Goal: Task Accomplishment & Management: Manage account settings

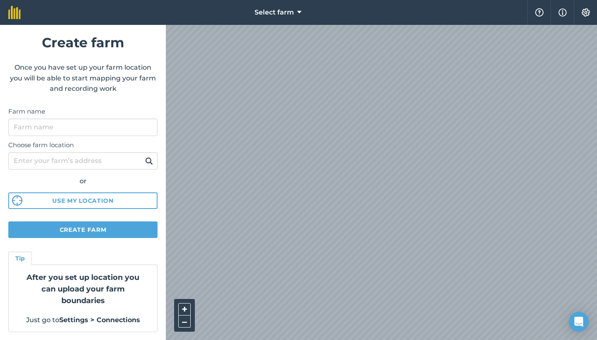
scroll to position [9, 0]
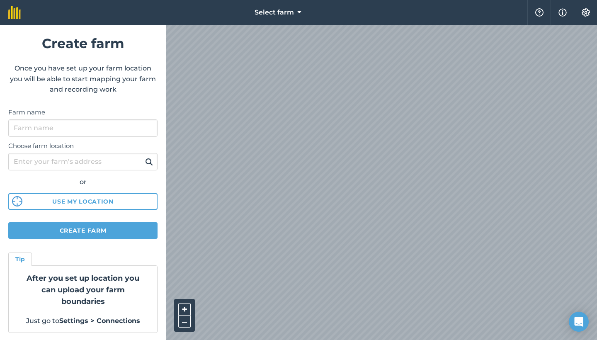
click at [98, 202] on button "Use my location" at bounding box center [82, 201] width 149 height 17
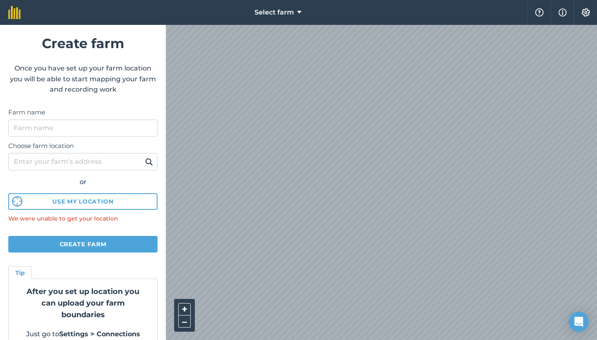
click at [291, 13] on span "Select farm" at bounding box center [274, 12] width 39 height 10
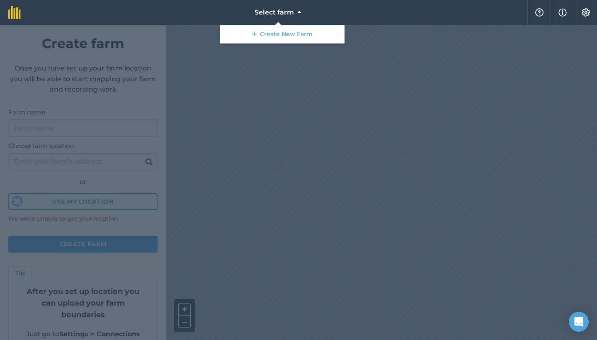
click at [148, 117] on div at bounding box center [298, 182] width 597 height 315
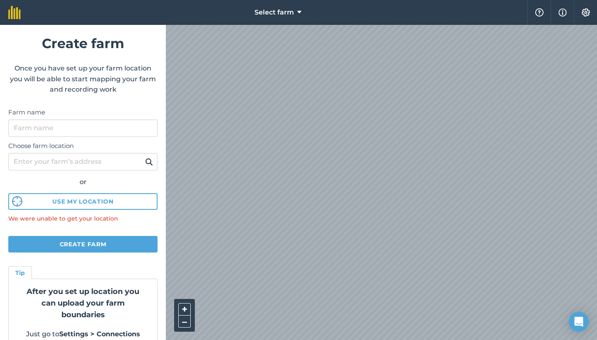
click at [586, 15] on img at bounding box center [586, 12] width 10 height 8
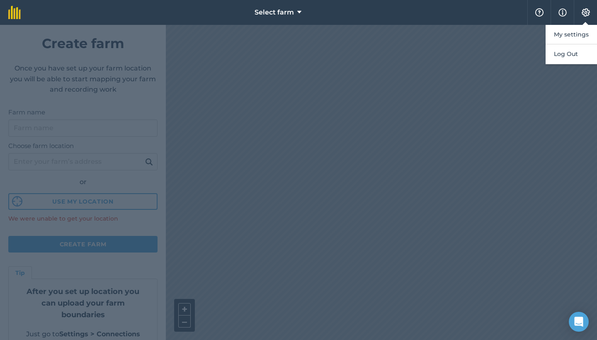
click at [562, 10] on img at bounding box center [563, 12] width 8 height 10
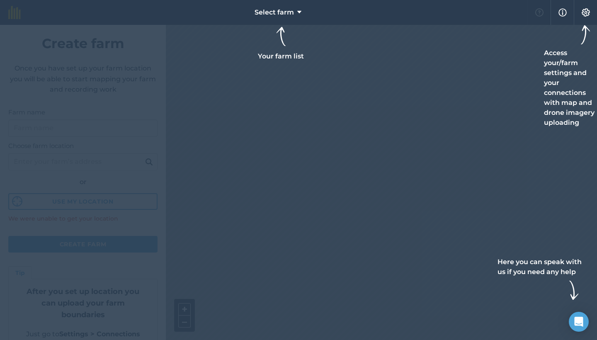
click at [298, 12] on icon at bounding box center [299, 12] width 4 height 10
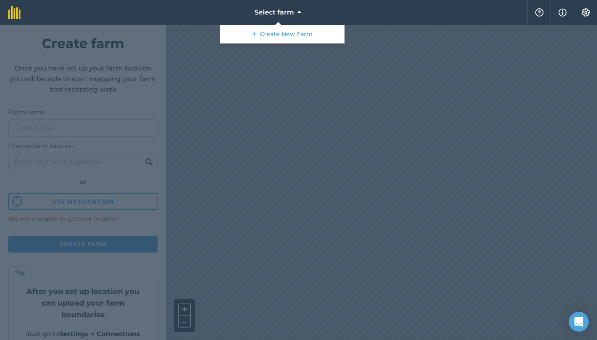
click at [365, 12] on nav "Select farm Create New Farm" at bounding box center [278, 12] width 499 height 25
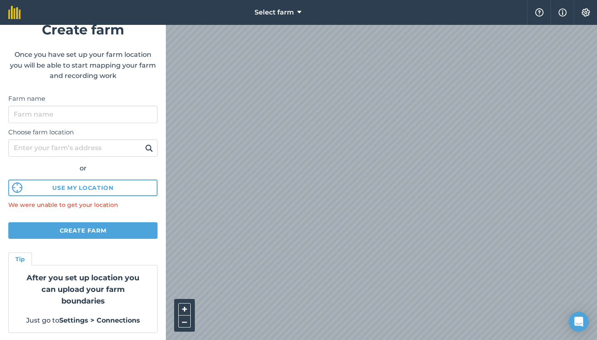
scroll to position [22, 0]
click at [591, 12] on img at bounding box center [586, 12] width 10 height 8
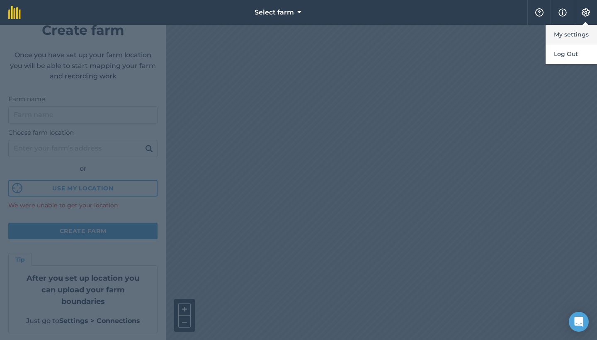
click at [582, 33] on button "My settings" at bounding box center [571, 34] width 51 height 19
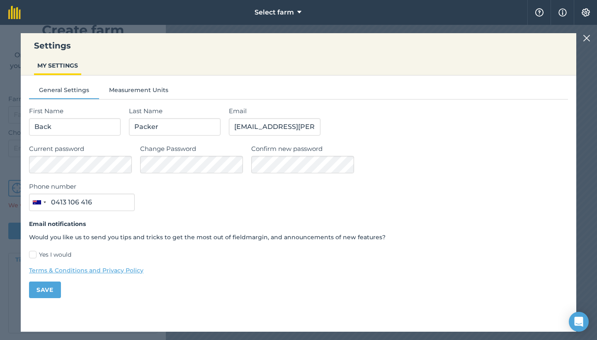
click at [47, 291] on button "Save" at bounding box center [45, 290] width 32 height 17
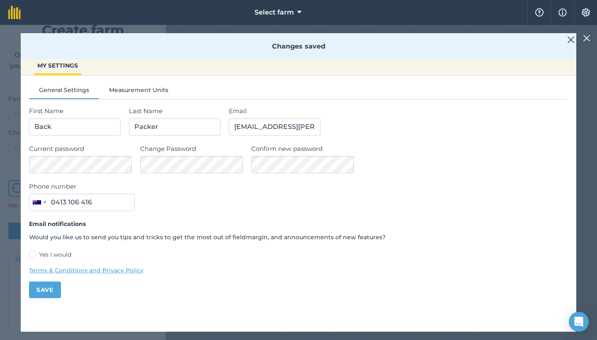
click at [47, 291] on button "Save" at bounding box center [45, 290] width 32 height 17
click at [589, 38] on img at bounding box center [586, 38] width 7 height 10
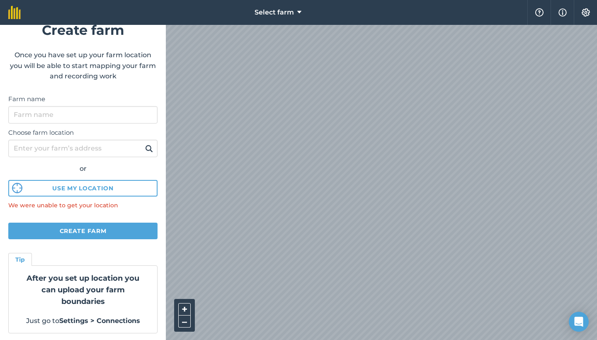
click at [567, 14] on img at bounding box center [563, 12] width 8 height 10
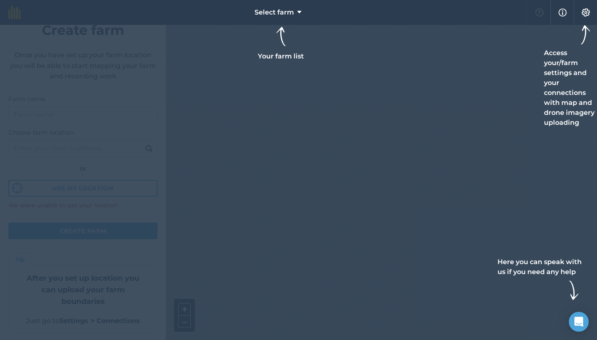
click at [504, 67] on div at bounding box center [298, 170] width 597 height 340
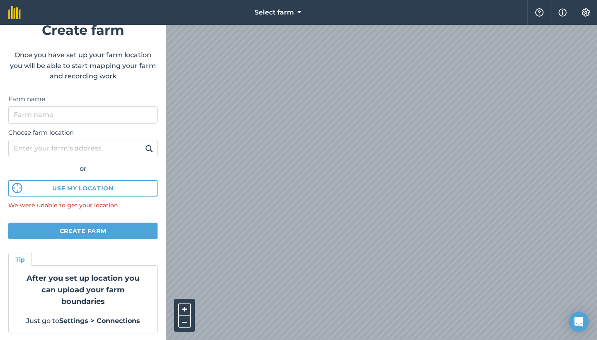
click at [13, 17] on img at bounding box center [14, 12] width 12 height 13
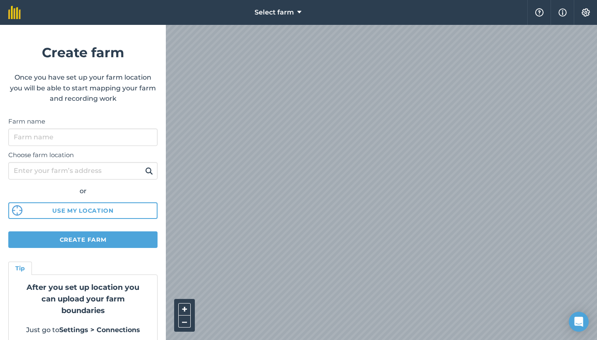
click at [285, 0] on html "Select farm Help Info Settings Create farm Once you have set up your farm locat…" at bounding box center [298, 170] width 597 height 340
click at [284, 7] on div "Select farm Help Info Settings Create farm Once you have set up your farm locat…" at bounding box center [298, 12] width 597 height 25
click at [290, 0] on html "Select farm Help Info Settings Create farm Once you have set up your farm locat…" at bounding box center [298, 170] width 597 height 340
click at [300, 0] on html "Select farm Help Info Settings Create farm Once you have set up your farm locat…" at bounding box center [298, 170] width 597 height 340
click at [384, 0] on html "Select farm Help Info Settings Create farm Once you have set up your farm locat…" at bounding box center [298, 170] width 597 height 340
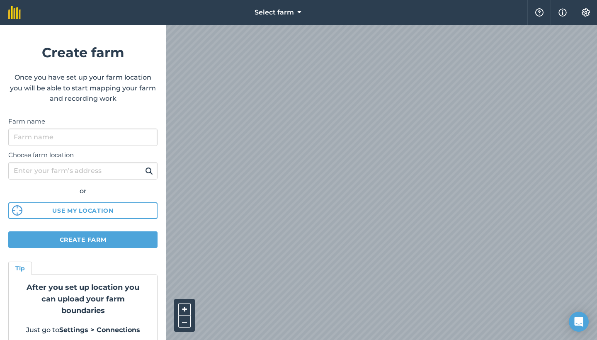
click at [415, 23] on div "Select farm Help Info Settings Create farm Once you have set up your farm locat…" at bounding box center [298, 12] width 597 height 25
click at [97, 235] on button "Create farm" at bounding box center [82, 239] width 149 height 17
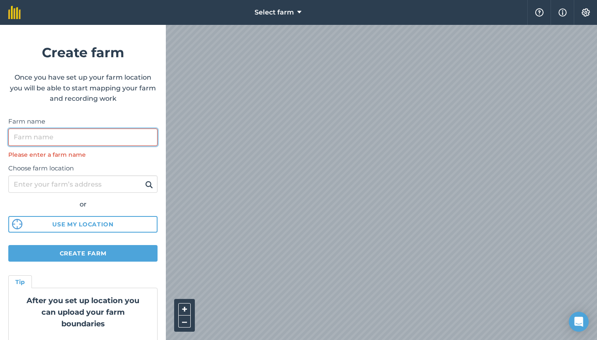
click at [72, 140] on input "Farm name" at bounding box center [82, 137] width 149 height 17
click at [89, 132] on input "Farm name" at bounding box center [82, 137] width 149 height 17
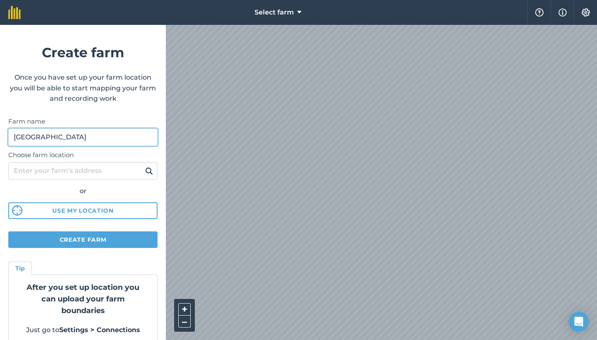
type input "[GEOGRAPHIC_DATA]"
click at [62, 241] on button "Create farm" at bounding box center [82, 239] width 149 height 17
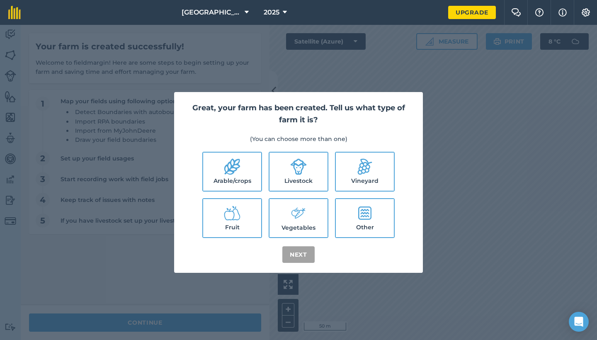
click at [540, 162] on div "Great, your farm has been created. Tell us what type of farm it is? (You can ch…" at bounding box center [298, 182] width 597 height 315
click at [243, 181] on label "Arable/crops" at bounding box center [232, 172] width 58 height 38
checkbox input "true"
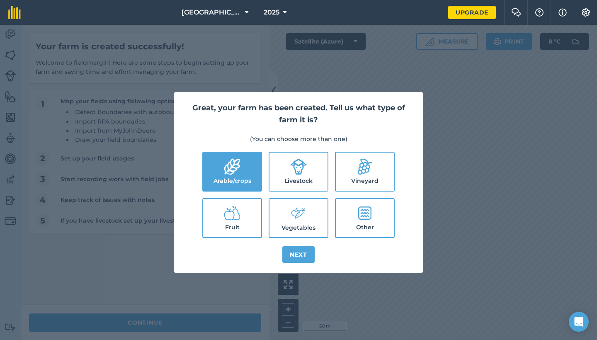
click at [299, 177] on label "Livestock" at bounding box center [299, 172] width 58 height 38
checkbox input "true"
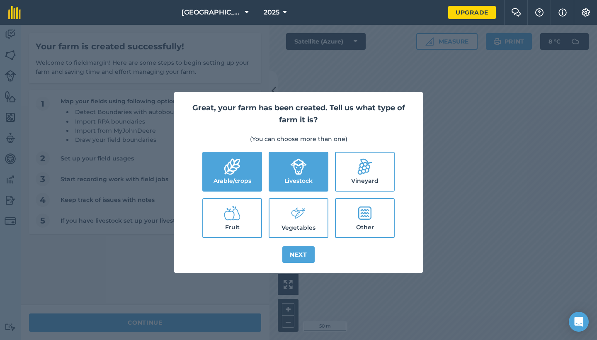
click at [243, 217] on label "Fruit" at bounding box center [232, 218] width 58 height 38
checkbox input "true"
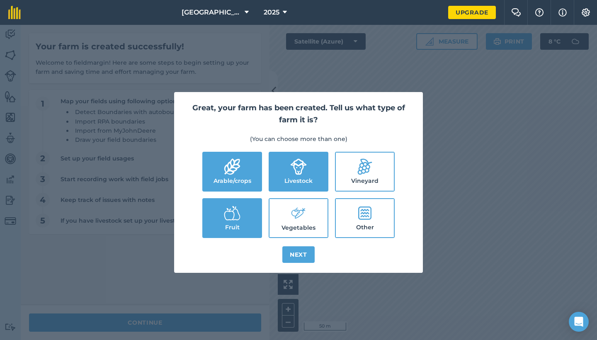
click at [291, 217] on icon at bounding box center [298, 213] width 17 height 18
checkbox input "true"
click at [309, 258] on button "Next" at bounding box center [298, 254] width 32 height 17
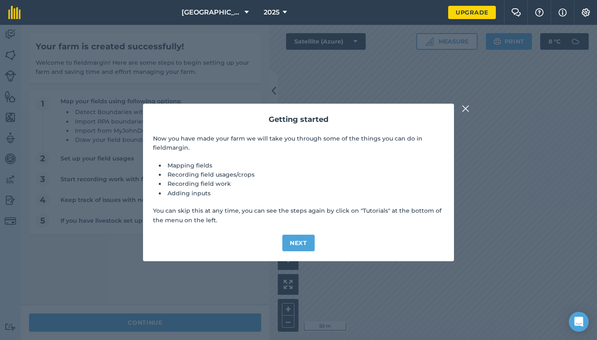
click at [299, 245] on button "Next" at bounding box center [298, 243] width 32 height 17
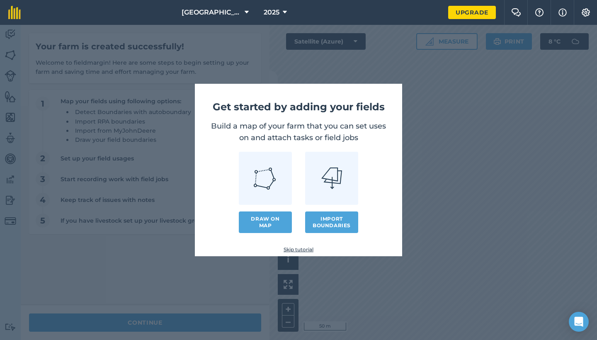
click at [299, 250] on link "Skip tutorial" at bounding box center [298, 249] width 181 height 7
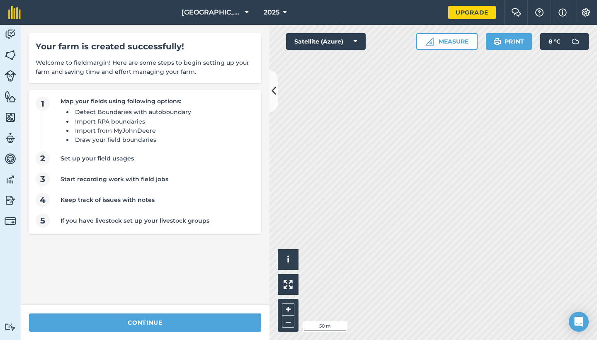
click at [589, 10] on img at bounding box center [586, 12] width 10 height 8
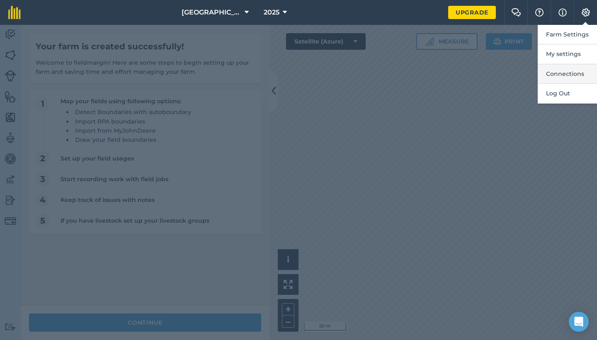
click at [560, 71] on button "Connections" at bounding box center [567, 73] width 59 height 19
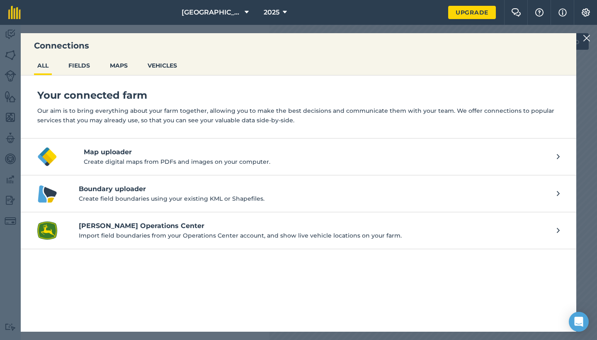
click at [84, 66] on button "FIELDS" at bounding box center [79, 66] width 28 height 16
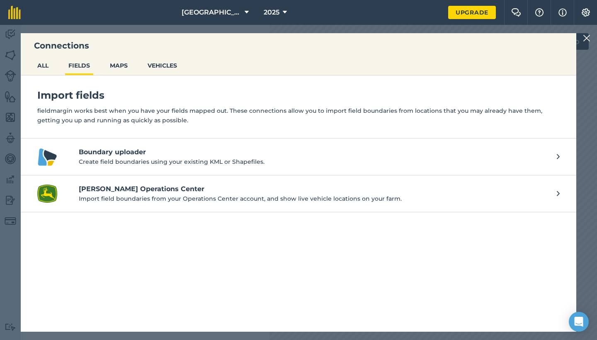
click at [116, 66] on button "MAPS" at bounding box center [119, 66] width 24 height 16
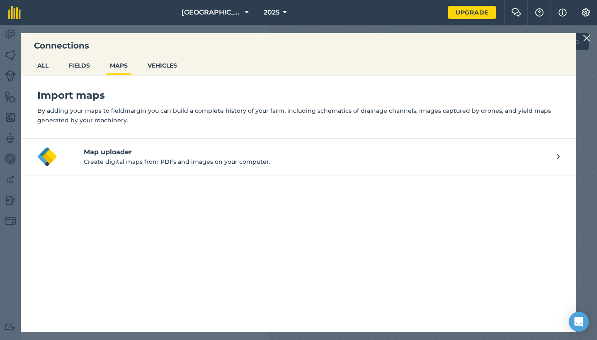
click at [167, 67] on button "VEHICLES" at bounding box center [162, 66] width 36 height 16
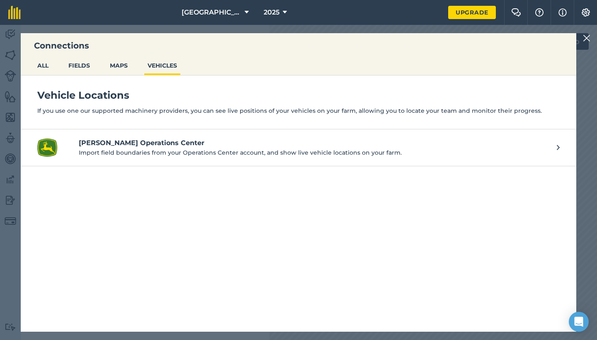
click at [44, 67] on button "ALL" at bounding box center [43, 66] width 18 height 16
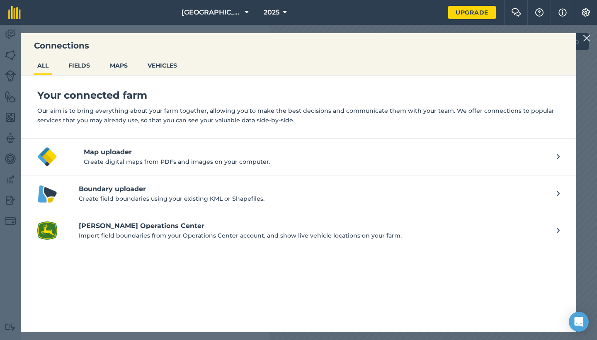
click at [586, 38] on img at bounding box center [586, 38] width 7 height 10
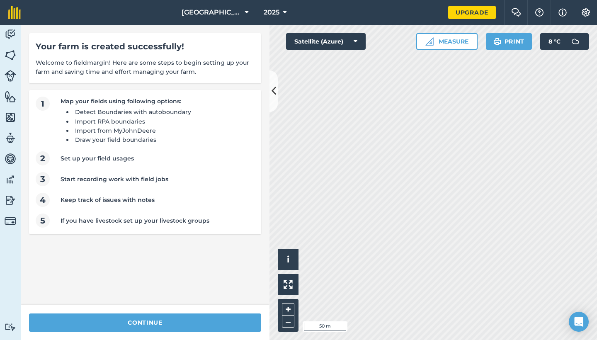
click at [14, 35] on img at bounding box center [11, 34] width 12 height 12
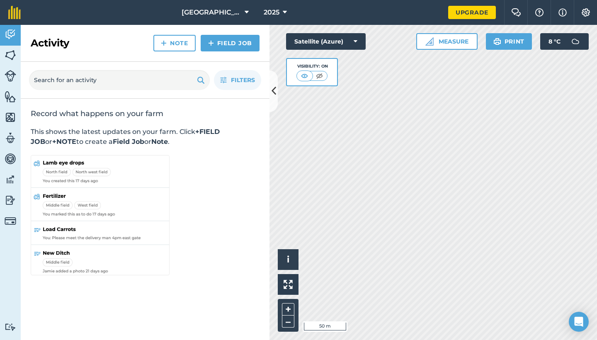
click at [10, 58] on img at bounding box center [11, 55] width 12 height 12
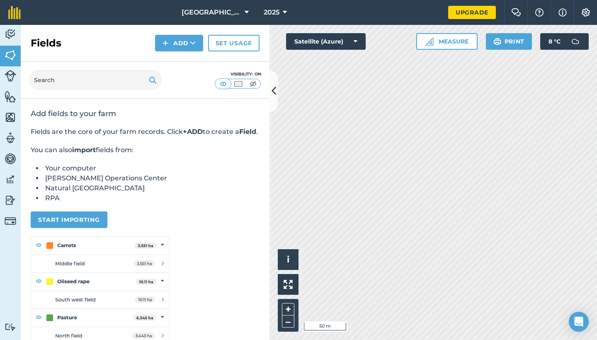
click at [10, 28] on img at bounding box center [11, 34] width 12 height 12
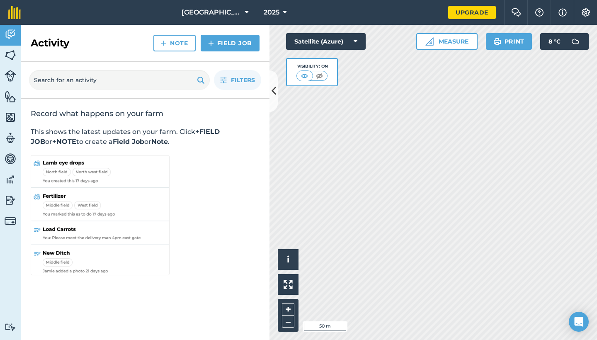
click at [9, 97] on img at bounding box center [11, 96] width 12 height 12
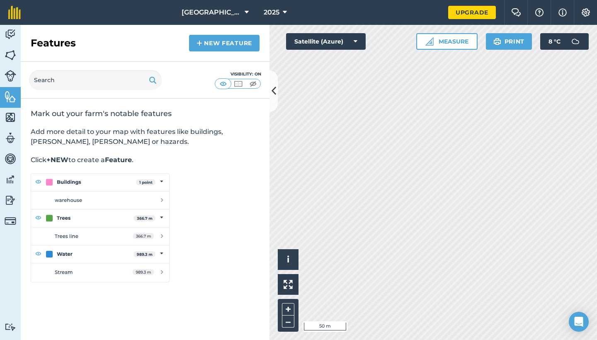
click at [9, 109] on link "Maps" at bounding box center [10, 118] width 21 height 21
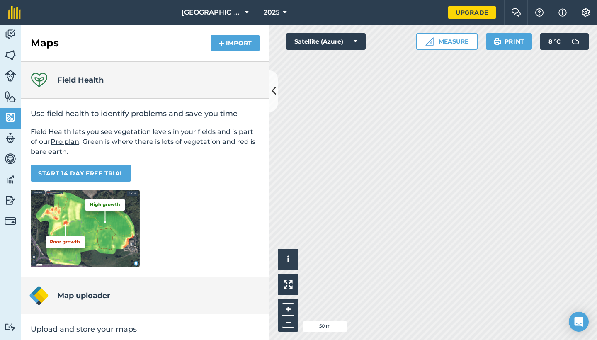
click at [10, 141] on img at bounding box center [11, 138] width 12 height 12
select select "MEMBER"
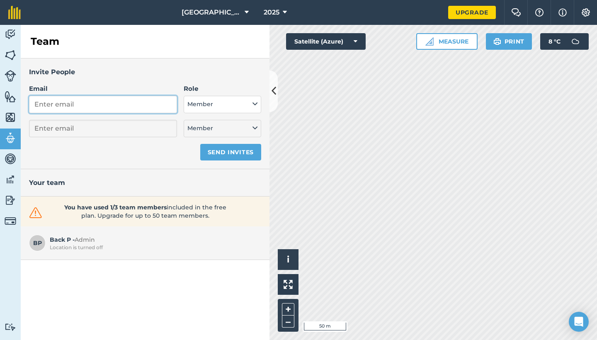
click at [134, 102] on input "Email" at bounding box center [103, 104] width 148 height 17
type input "[EMAIL_ADDRESS][DOMAIN_NAME]"
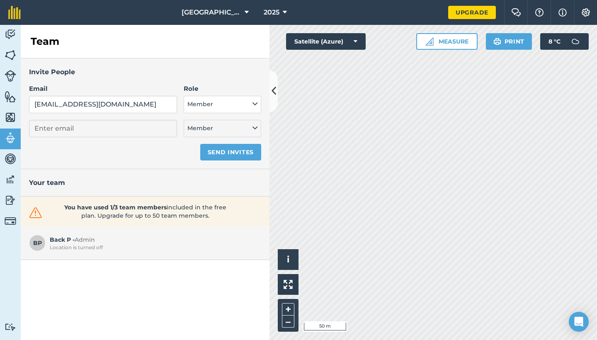
select select "MEMBER"
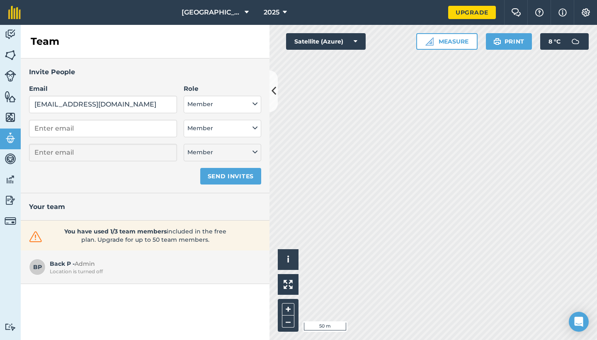
click at [208, 108] on button "Member" at bounding box center [223, 104] width 78 height 17
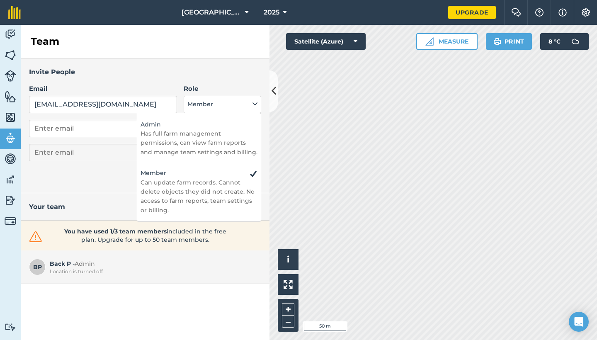
click at [194, 128] on h4 "Admin" at bounding box center [199, 124] width 117 height 9
select select "ADMIN"
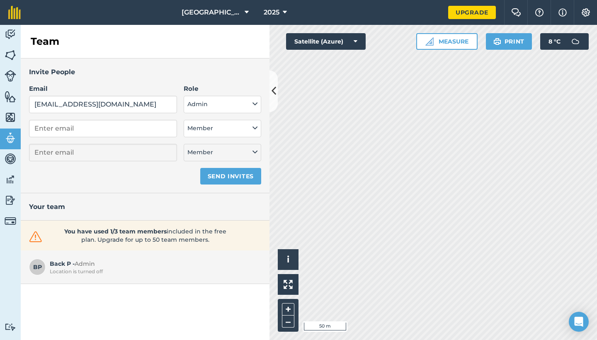
click at [587, 10] on img at bounding box center [586, 12] width 10 height 8
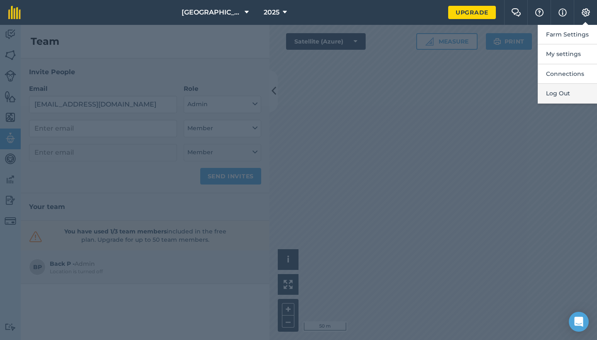
click at [558, 92] on button "Log Out" at bounding box center [567, 93] width 59 height 19
